Goal: Task Accomplishment & Management: Manage account settings

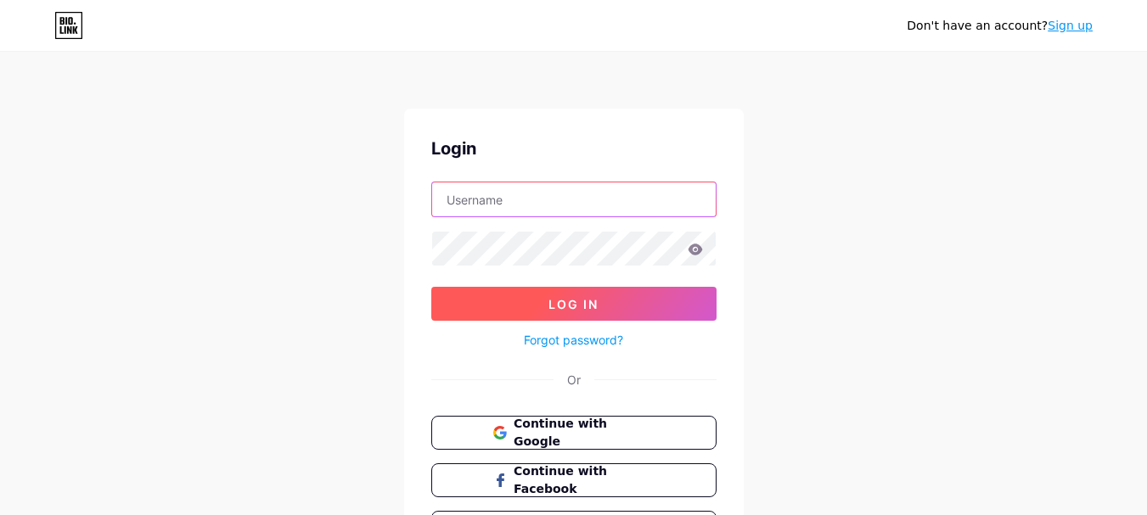
type input "[EMAIL_ADDRESS][DOMAIN_NAME]"
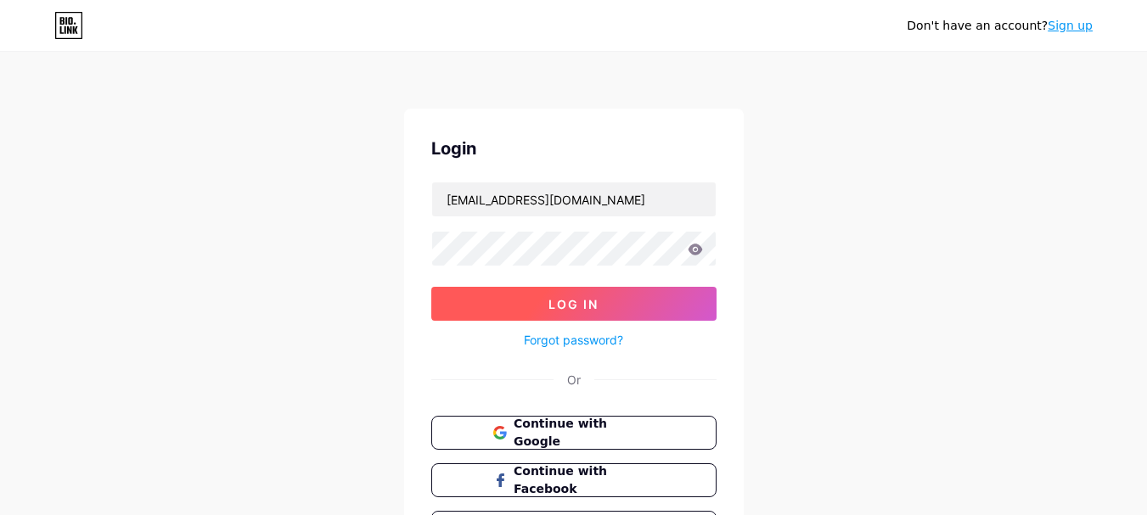
click at [606, 301] on button "Log In" at bounding box center [573, 304] width 285 height 34
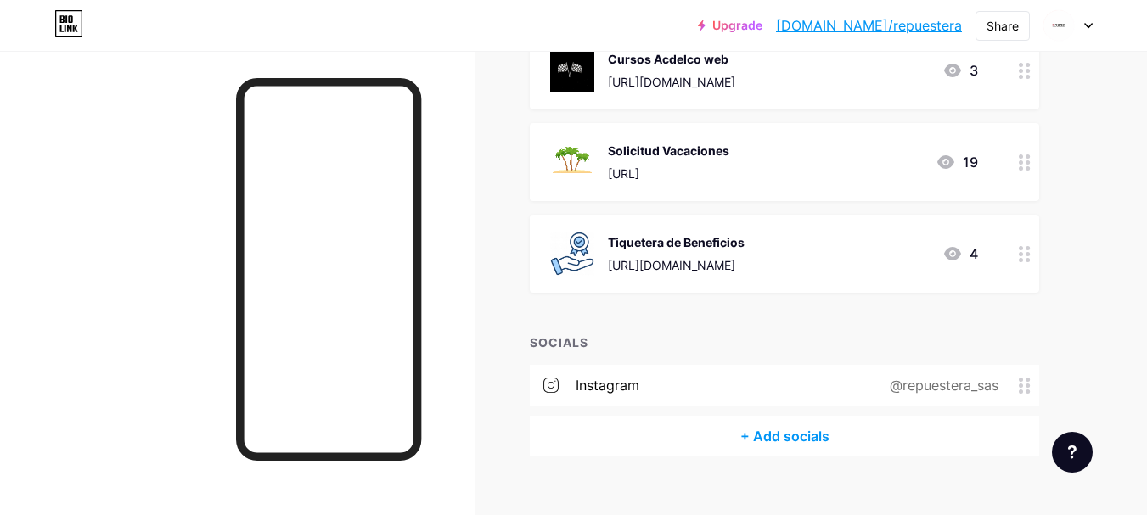
scroll to position [1260, 0]
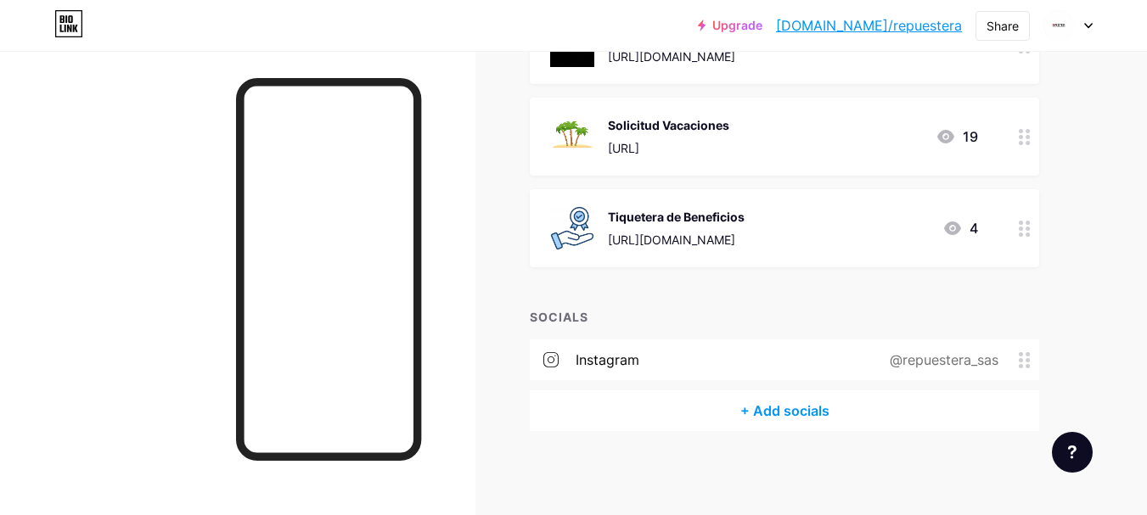
click at [951, 227] on icon at bounding box center [953, 228] width 20 height 20
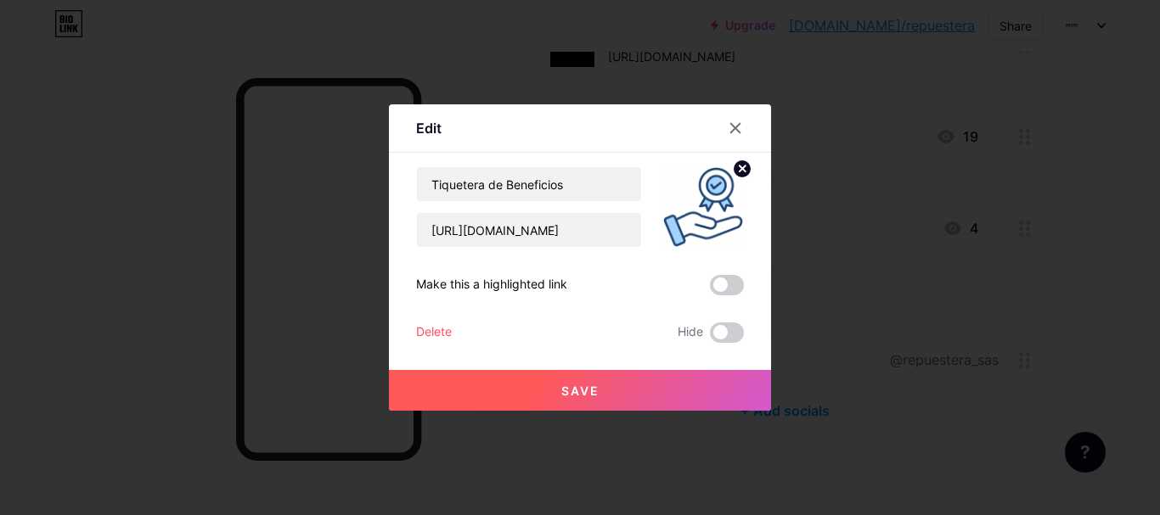
click at [942, 262] on div at bounding box center [580, 257] width 1160 height 515
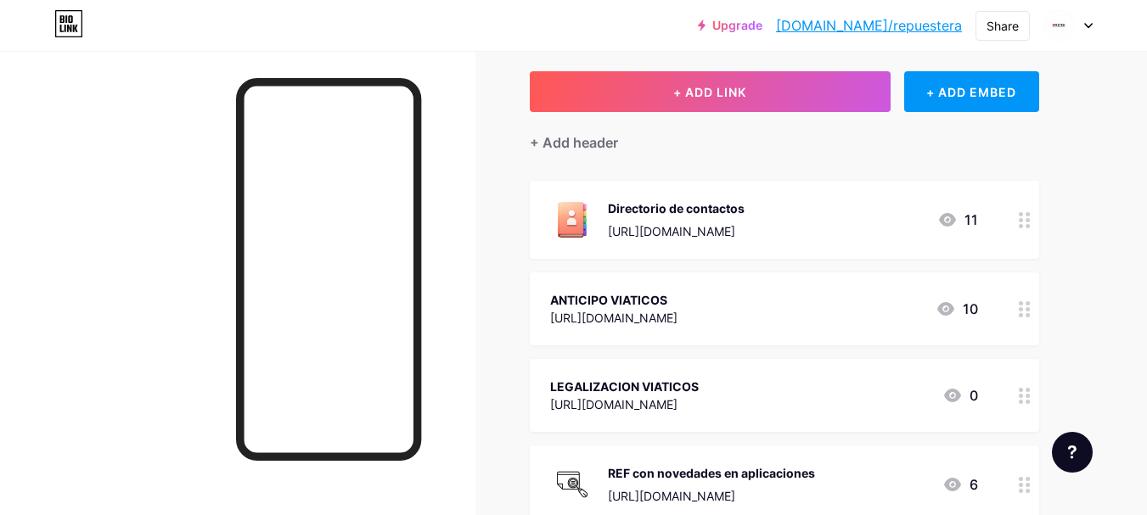
scroll to position [0, 0]
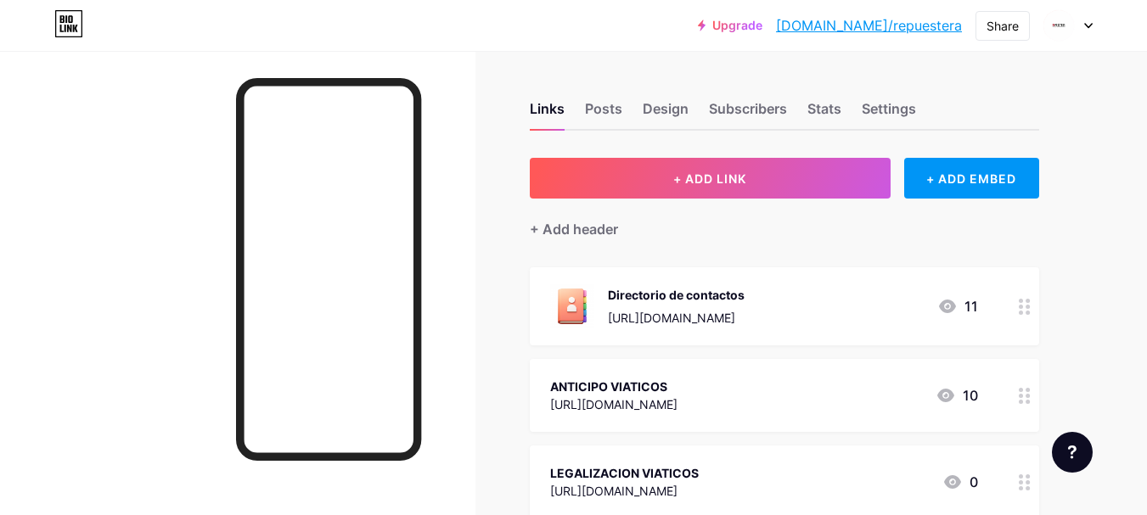
click at [1024, 307] on icon at bounding box center [1025, 307] width 12 height 16
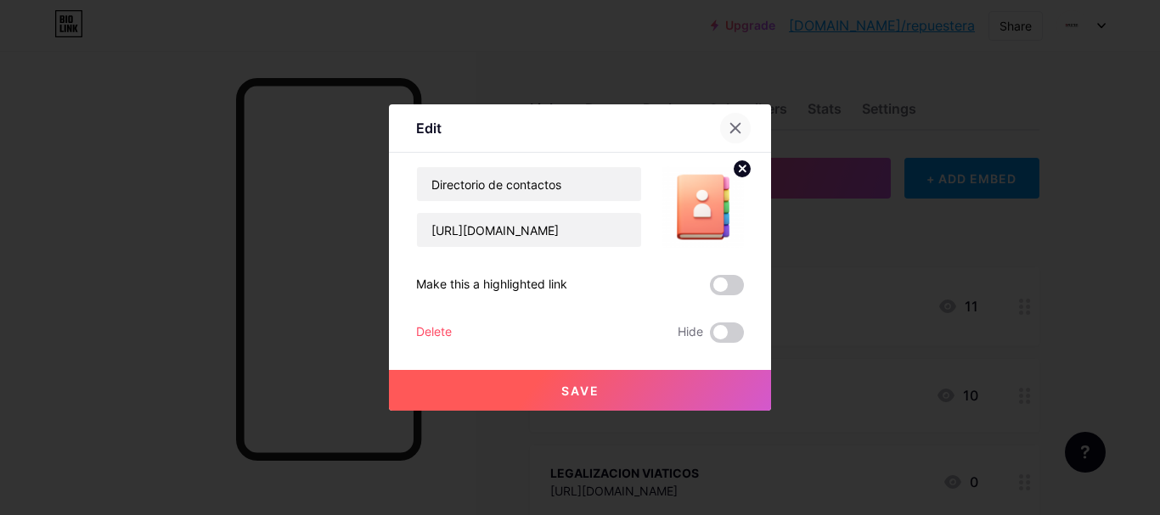
click at [731, 122] on icon at bounding box center [736, 128] width 14 height 14
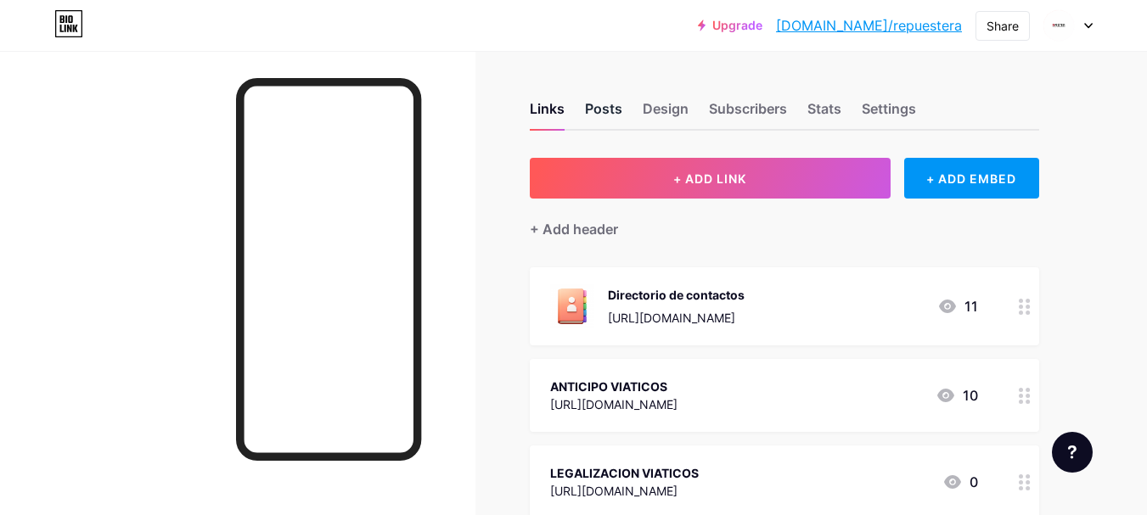
click at [613, 106] on div "Posts" at bounding box center [603, 114] width 37 height 31
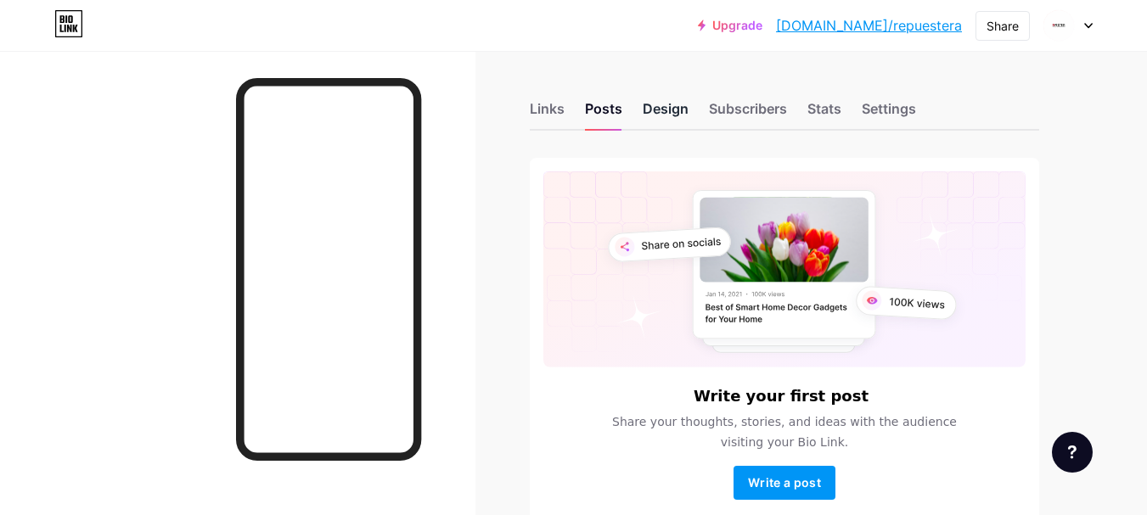
click at [676, 113] on div "Design" at bounding box center [666, 114] width 46 height 31
